Goal: Transaction & Acquisition: Purchase product/service

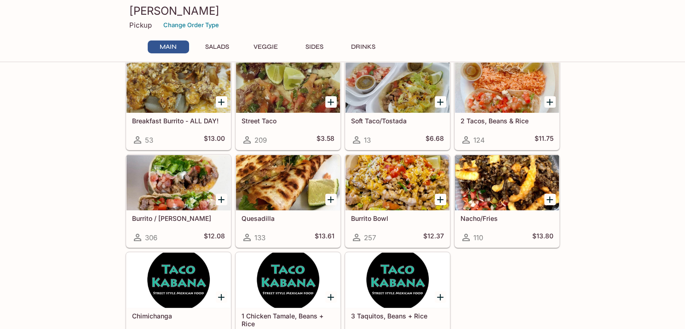
scroll to position [113, 0]
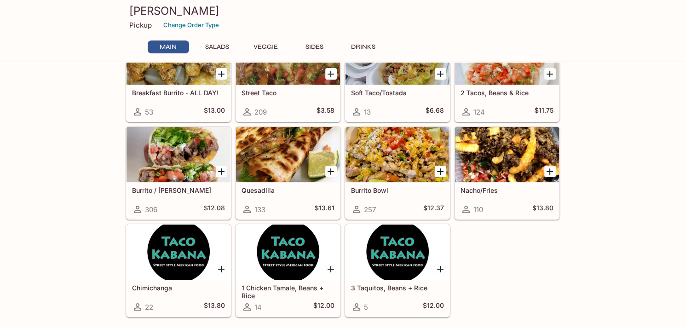
click at [186, 156] on div at bounding box center [179, 154] width 104 height 55
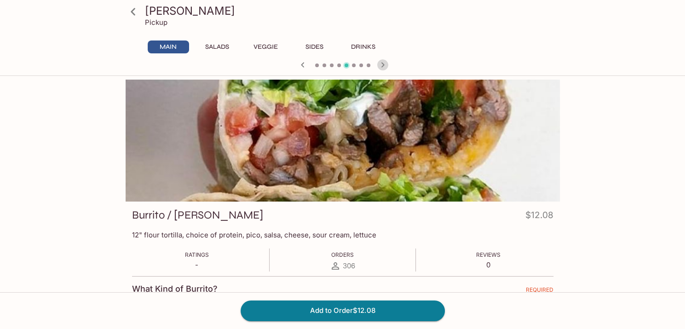
click at [382, 65] on icon "button" at bounding box center [382, 64] width 11 height 11
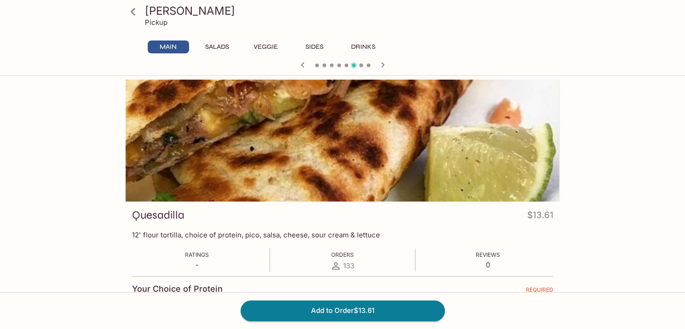
click at [380, 66] on icon "button" at bounding box center [382, 64] width 11 height 11
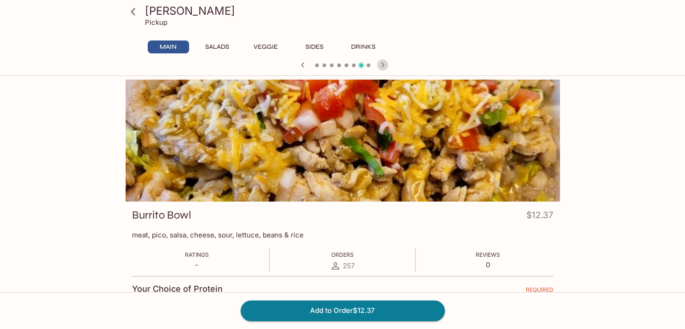
click at [380, 67] on icon "button" at bounding box center [382, 64] width 11 height 11
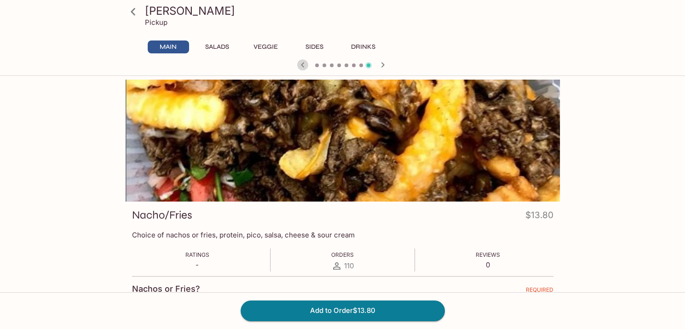
click at [297, 69] on icon "button" at bounding box center [302, 64] width 11 height 11
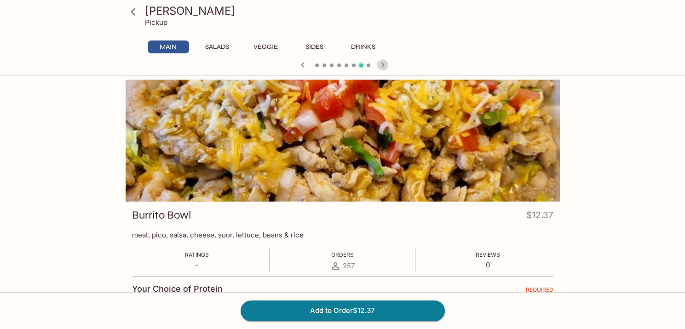
click at [385, 65] on icon "button" at bounding box center [382, 64] width 11 height 11
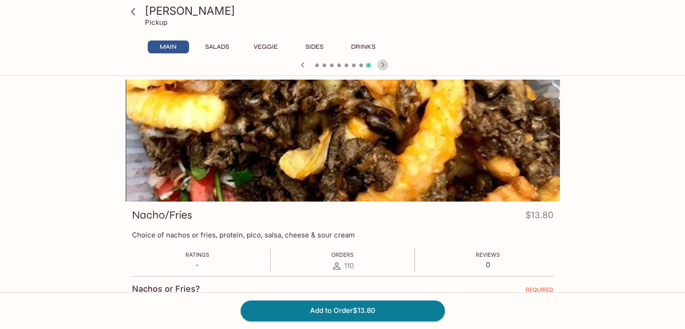
click at [385, 65] on icon "button" at bounding box center [382, 64] width 11 height 11
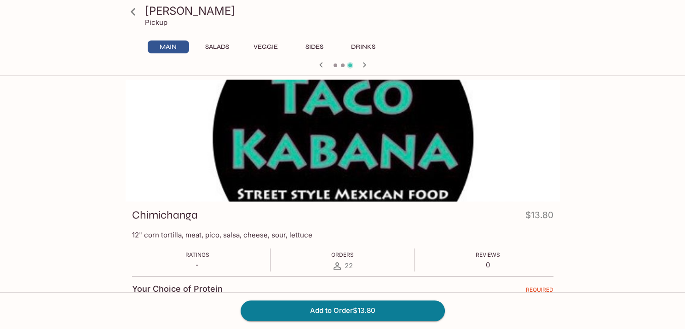
click at [385, 65] on div at bounding box center [343, 66] width 442 height 14
click at [321, 65] on icon "button" at bounding box center [321, 64] width 11 height 11
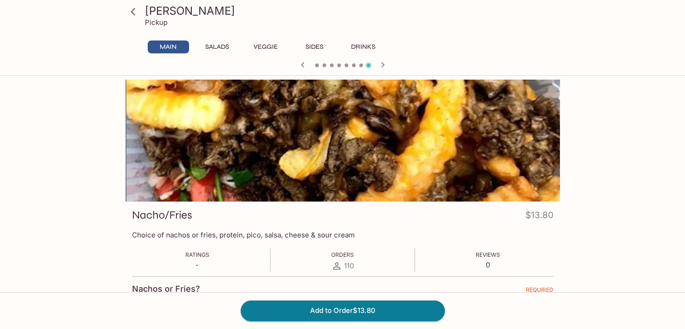
click at [321, 65] on div at bounding box center [343, 66] width 442 height 14
click at [303, 64] on icon "button" at bounding box center [302, 64] width 11 height 11
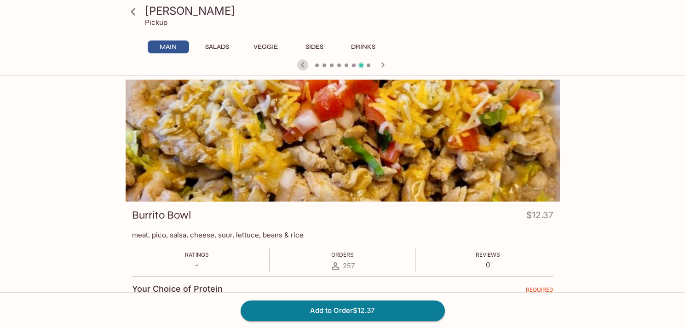
click at [303, 64] on icon "button" at bounding box center [302, 64] width 3 height 5
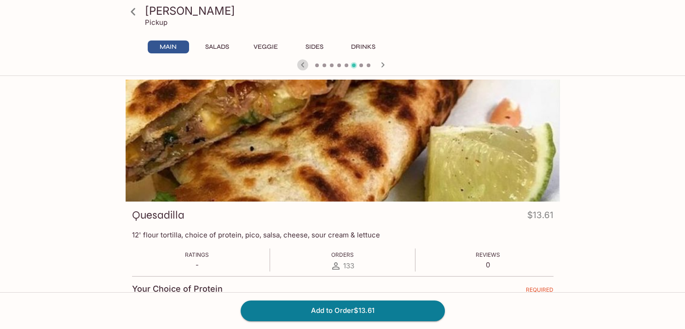
click at [300, 64] on icon "button" at bounding box center [302, 64] width 11 height 11
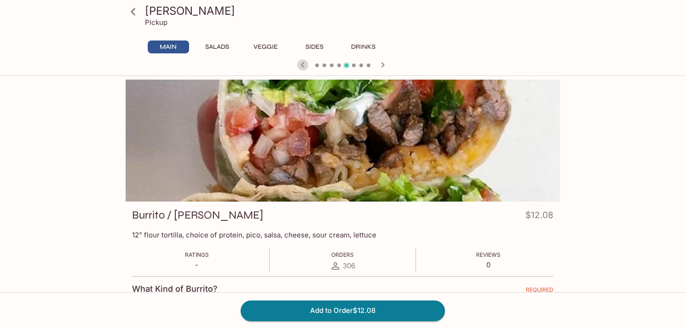
click at [301, 66] on icon "button" at bounding box center [302, 64] width 11 height 11
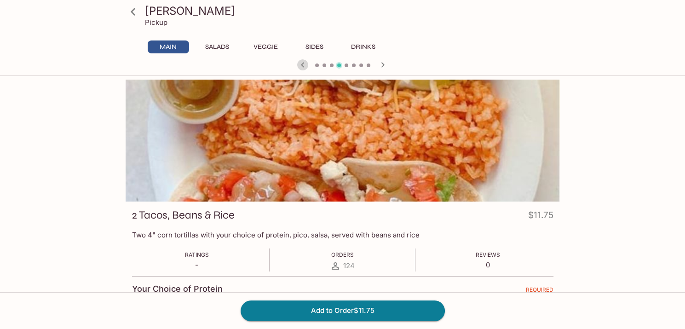
click at [299, 66] on icon "button" at bounding box center [302, 64] width 11 height 11
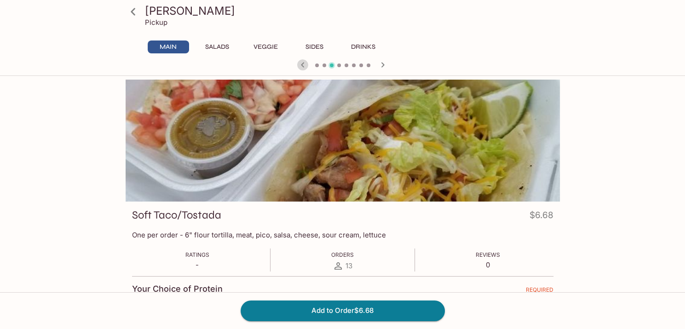
click at [304, 64] on icon "button" at bounding box center [302, 64] width 11 height 11
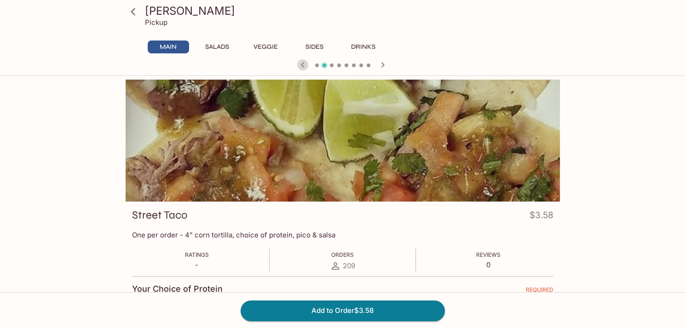
click at [304, 64] on icon "button" at bounding box center [302, 64] width 11 height 11
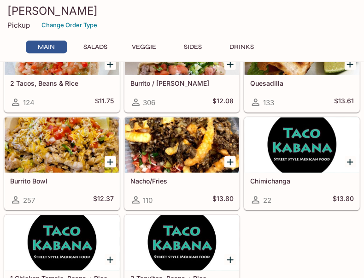
scroll to position [243, 0]
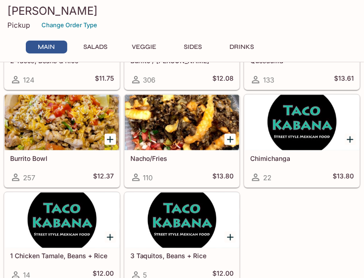
click at [178, 116] on div at bounding box center [182, 122] width 115 height 55
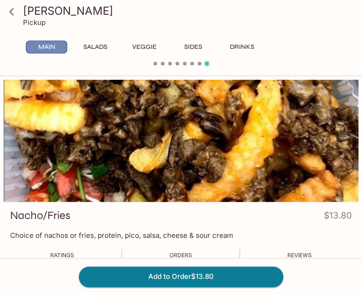
click at [52, 46] on button "Main" at bounding box center [46, 47] width 41 height 13
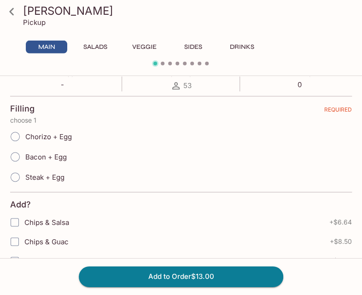
scroll to position [178, 0]
